Goal: Task Accomplishment & Management: Manage account settings

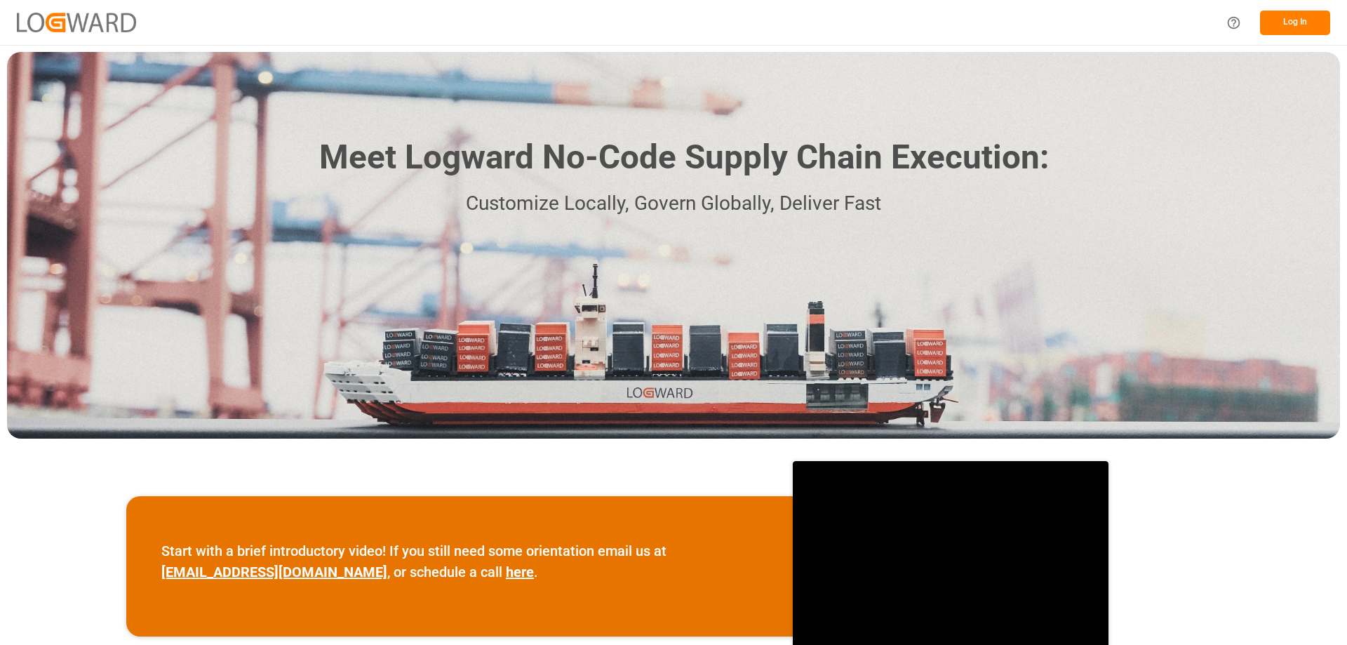
click at [1302, 23] on button "Log In" at bounding box center [1295, 23] width 70 height 25
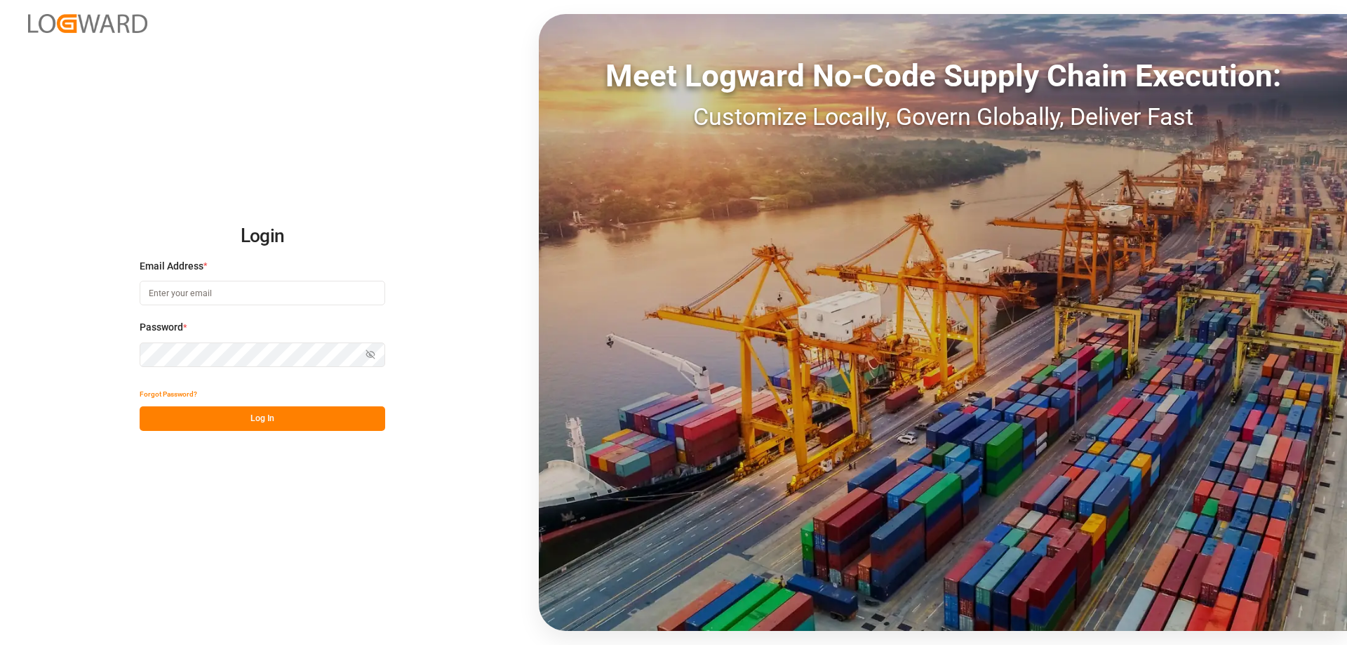
type input "[PERSON_NAME][EMAIL_ADDRESS][DOMAIN_NAME]"
click at [299, 423] on button "Log In" at bounding box center [262, 418] width 245 height 25
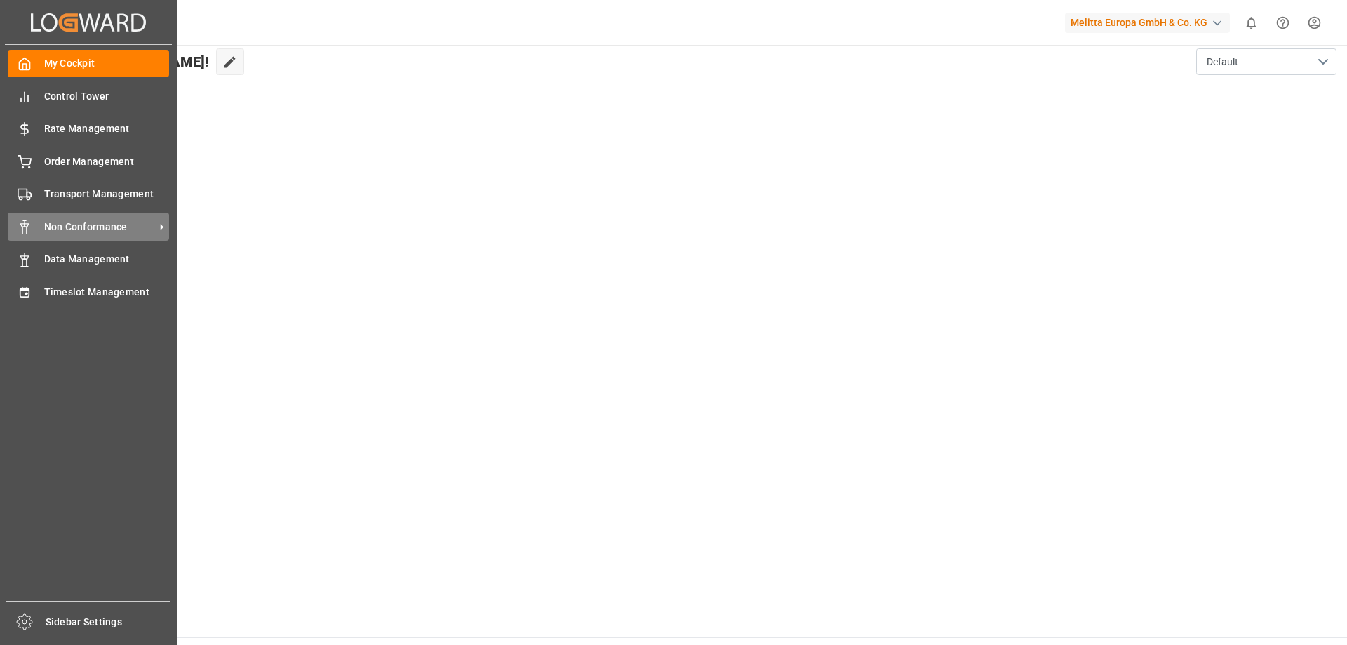
click at [128, 226] on span "Non Conformance" at bounding box center [99, 227] width 111 height 15
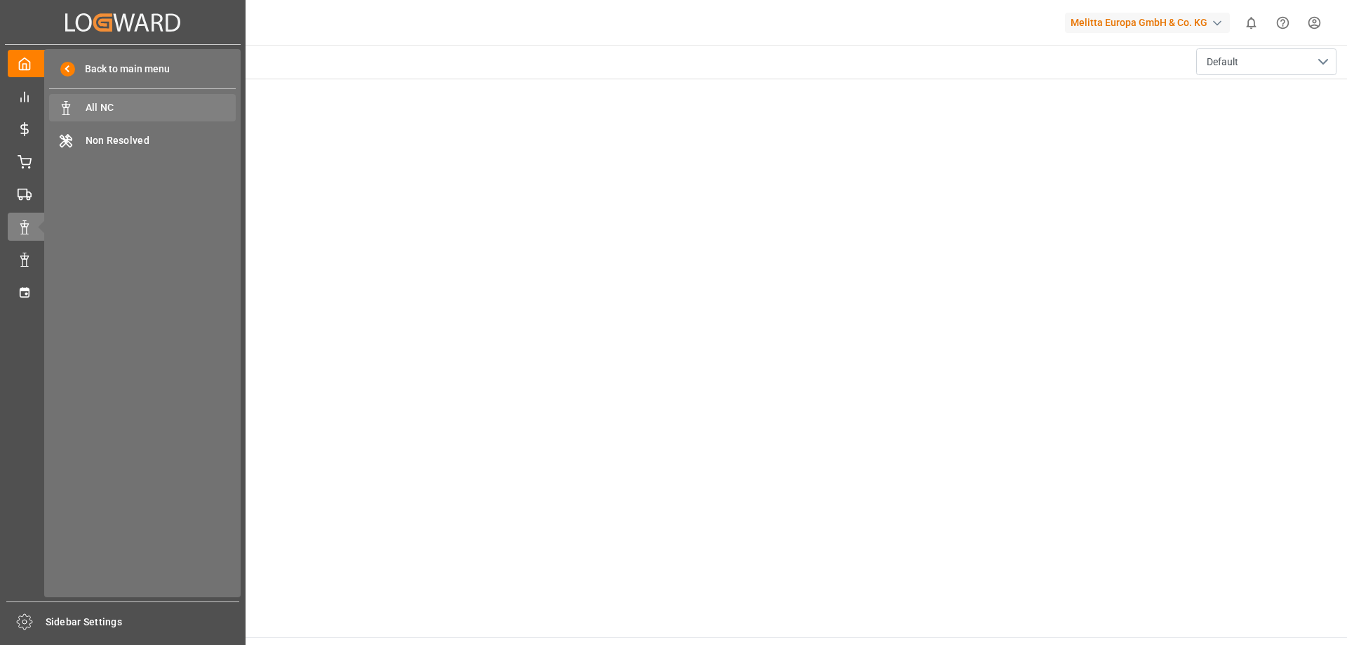
click at [150, 101] on span "All NC" at bounding box center [161, 107] width 151 height 15
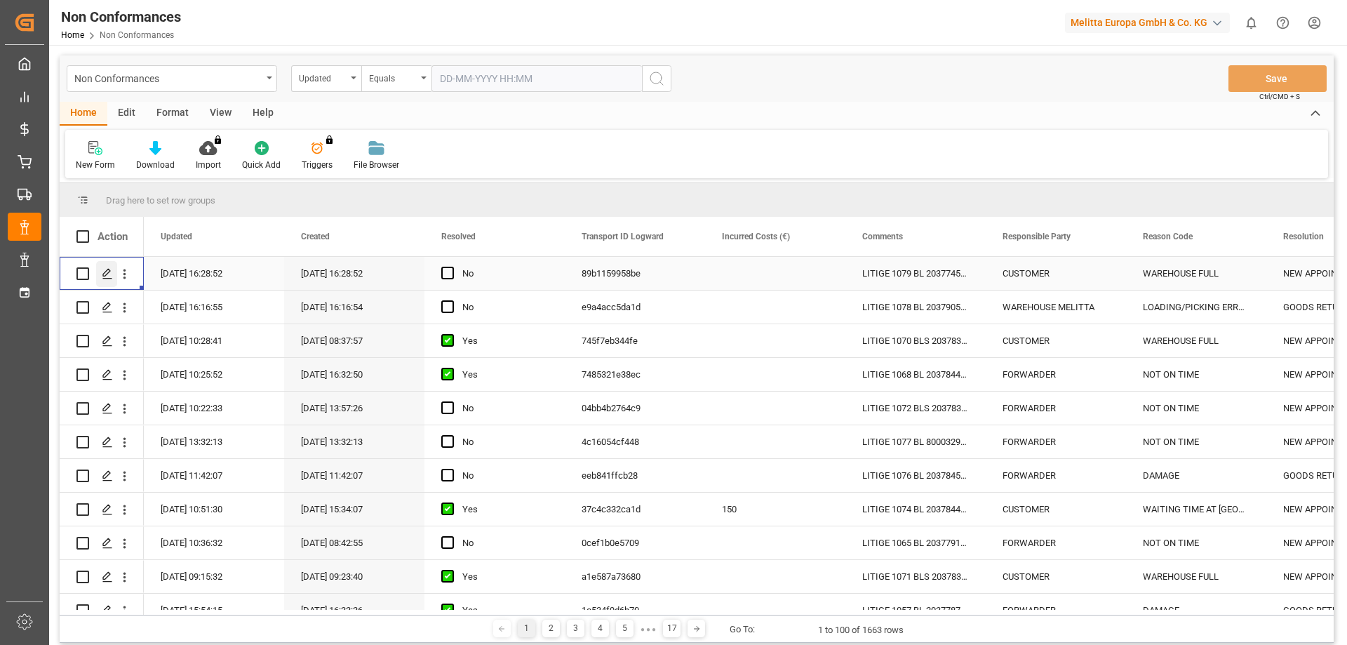
click at [105, 269] on icon "Press SPACE to select this row." at bounding box center [107, 273] width 11 height 11
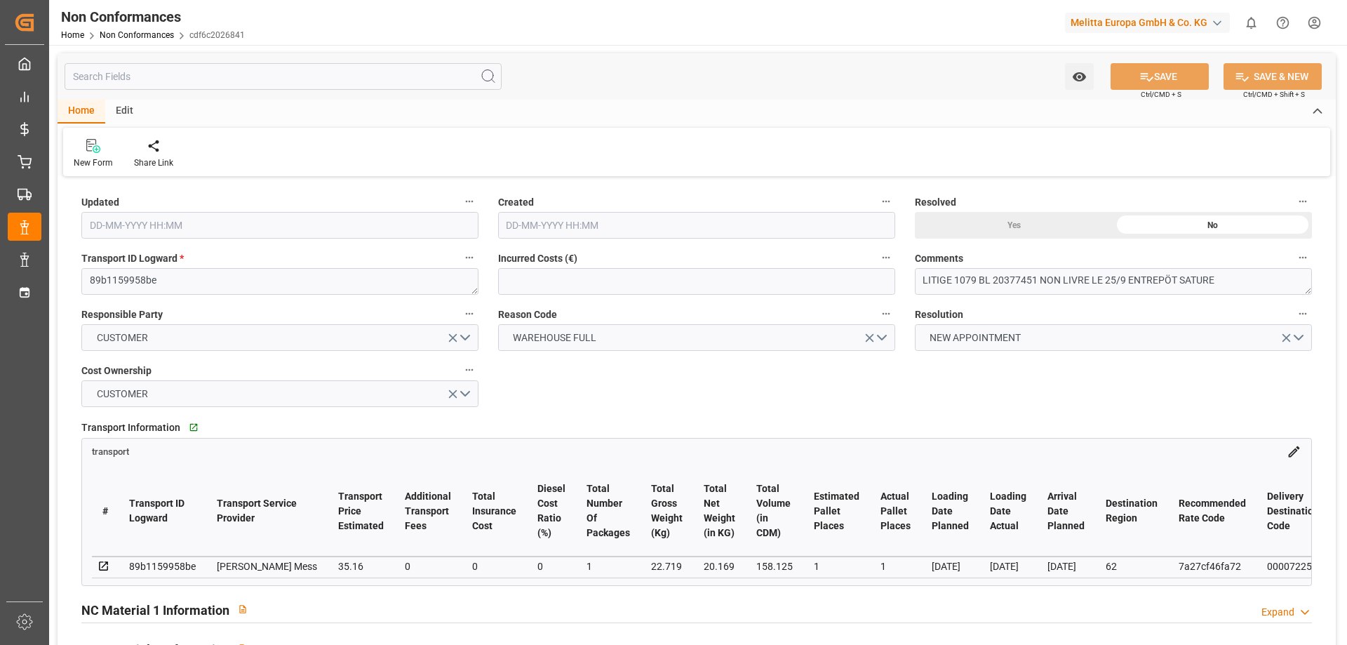
type input "[DATE] 14:28"
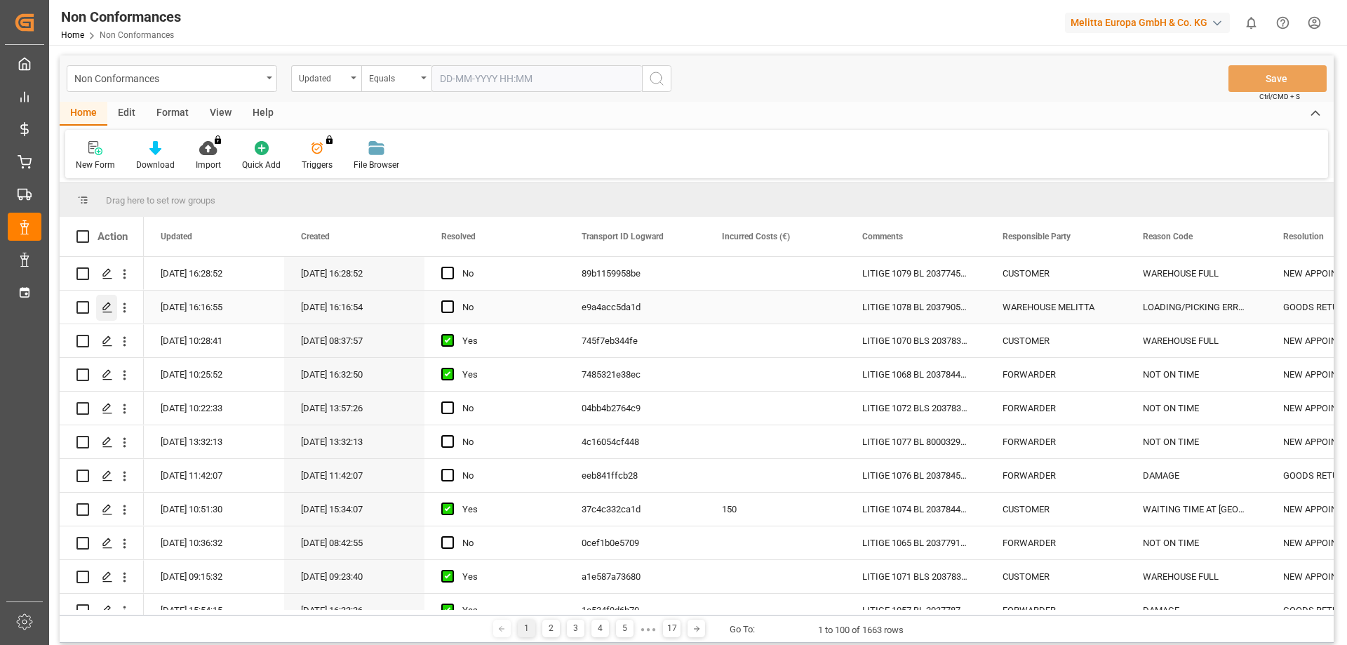
click at [97, 311] on div "Press SPACE to select this row." at bounding box center [106, 308] width 21 height 26
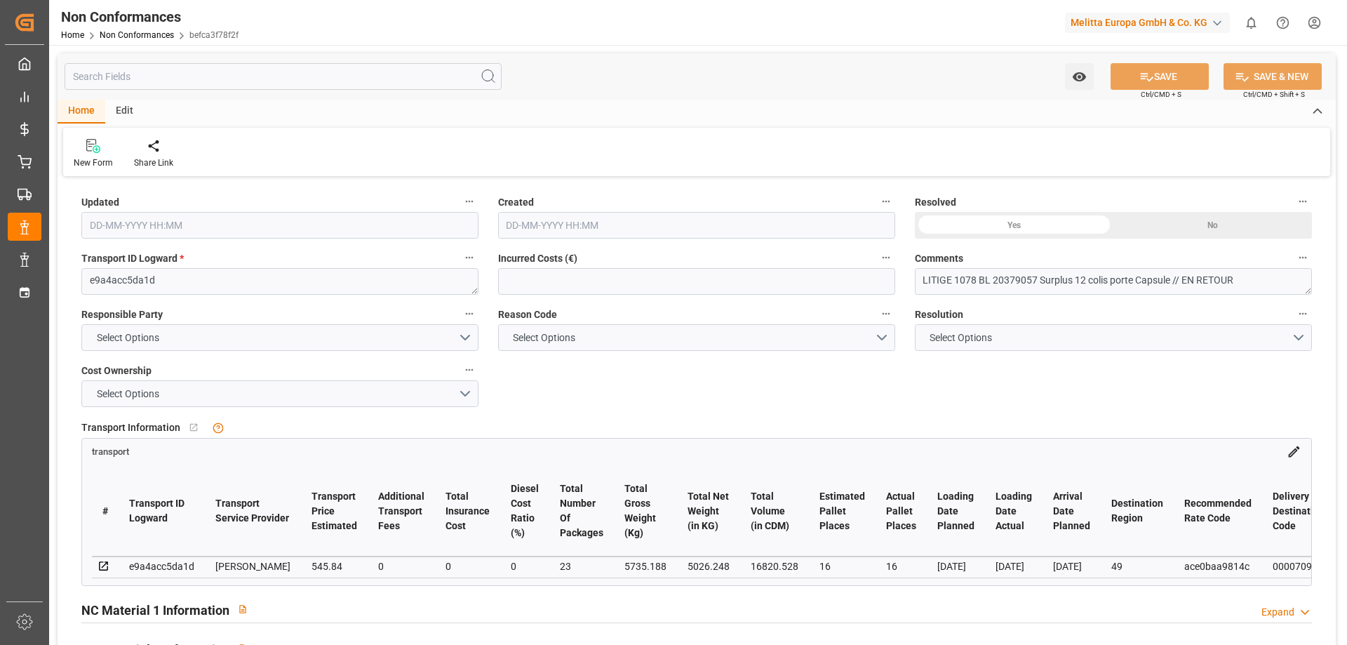
type input "[DATE] 14:16"
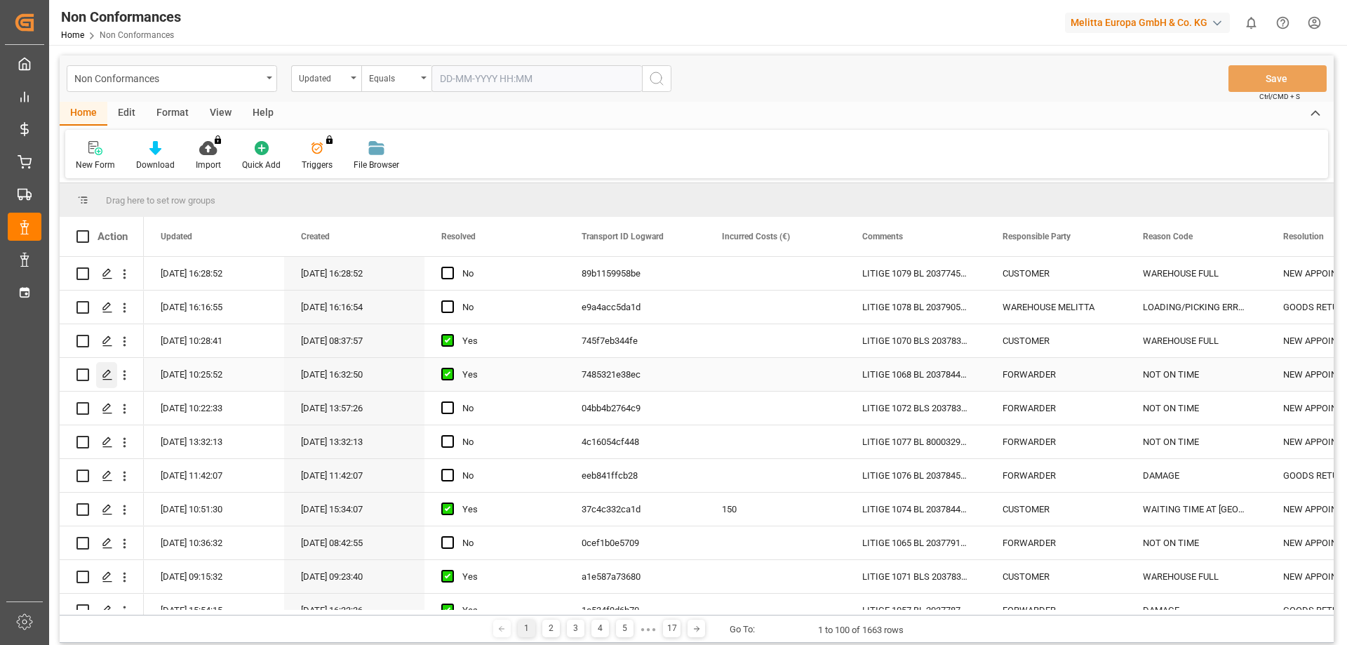
click at [107, 374] on icon "Press SPACE to select this row." at bounding box center [107, 374] width 11 height 11
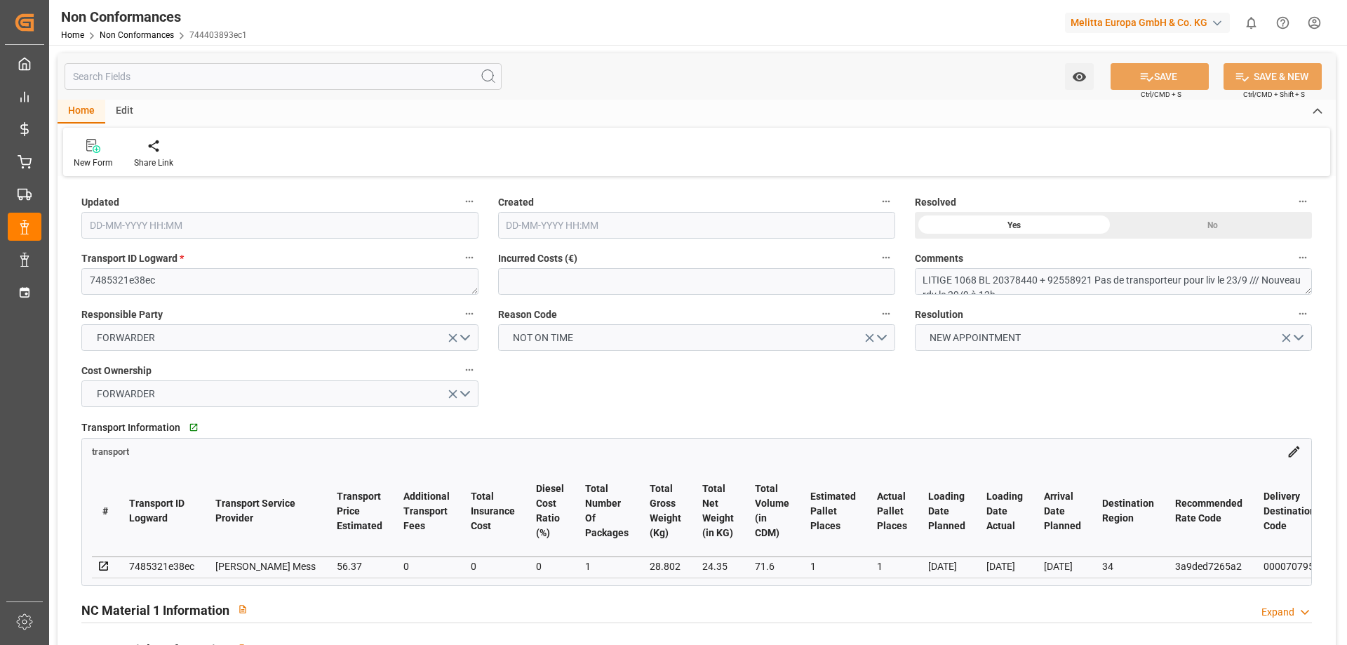
type input "[DATE] 08:25"
type input "[DATE] 14:32"
click at [1115, 285] on textarea "LITIGE 1068 BL 20378440 + 92558921 Pas de transporteur pour liv le 23/9 /// Nou…" at bounding box center [1113, 281] width 397 height 27
drag, startPoint x: 260, startPoint y: 584, endPoint x: 347, endPoint y: 581, distance: 87.7
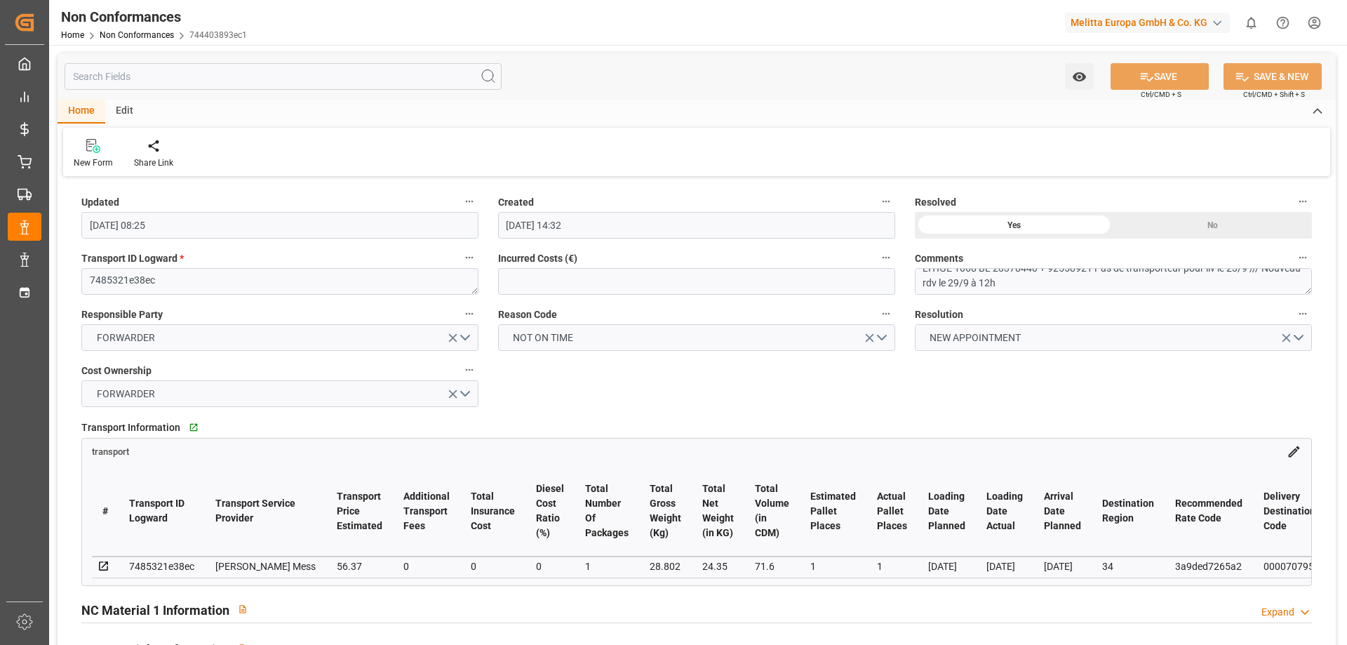
click at [347, 581] on div "# Transport ID Logward Transport Service Provider Transport Price Estimated Add…" at bounding box center [696, 522] width 1229 height 126
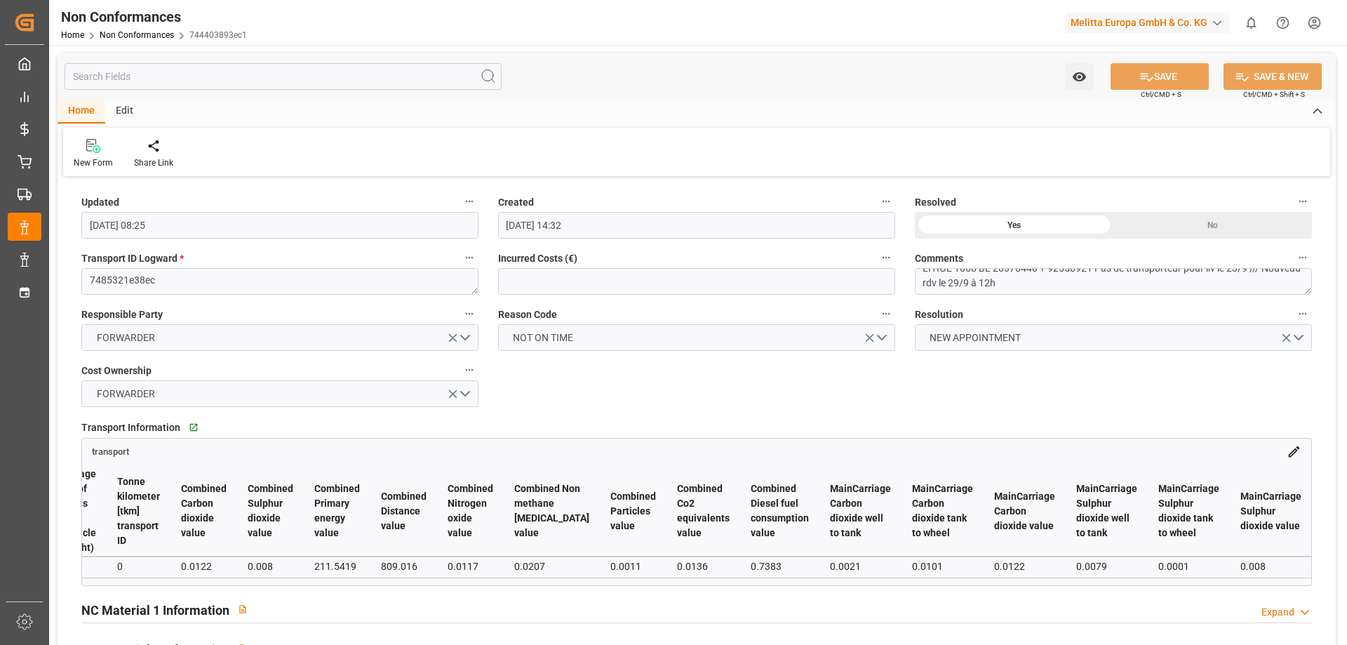
scroll to position [0, 3577]
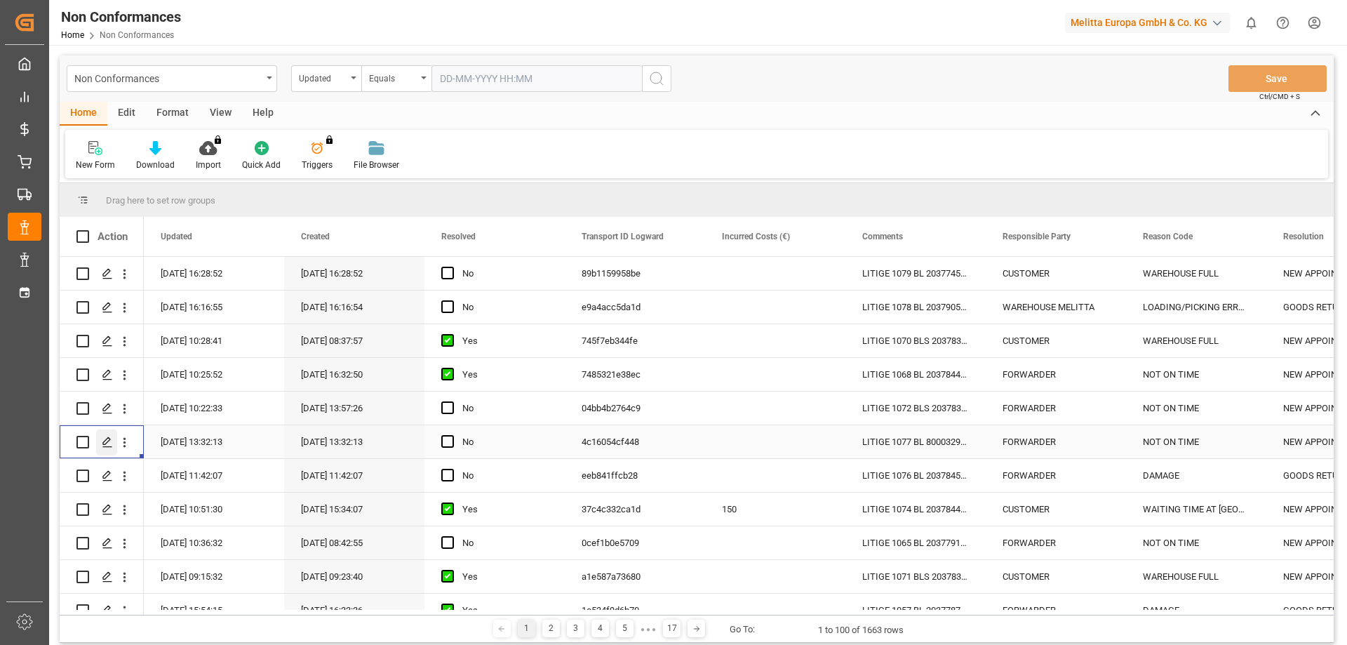
click at [106, 436] on icon "Press SPACE to select this row." at bounding box center [107, 441] width 11 height 11
